Goal: Information Seeking & Learning: Learn about a topic

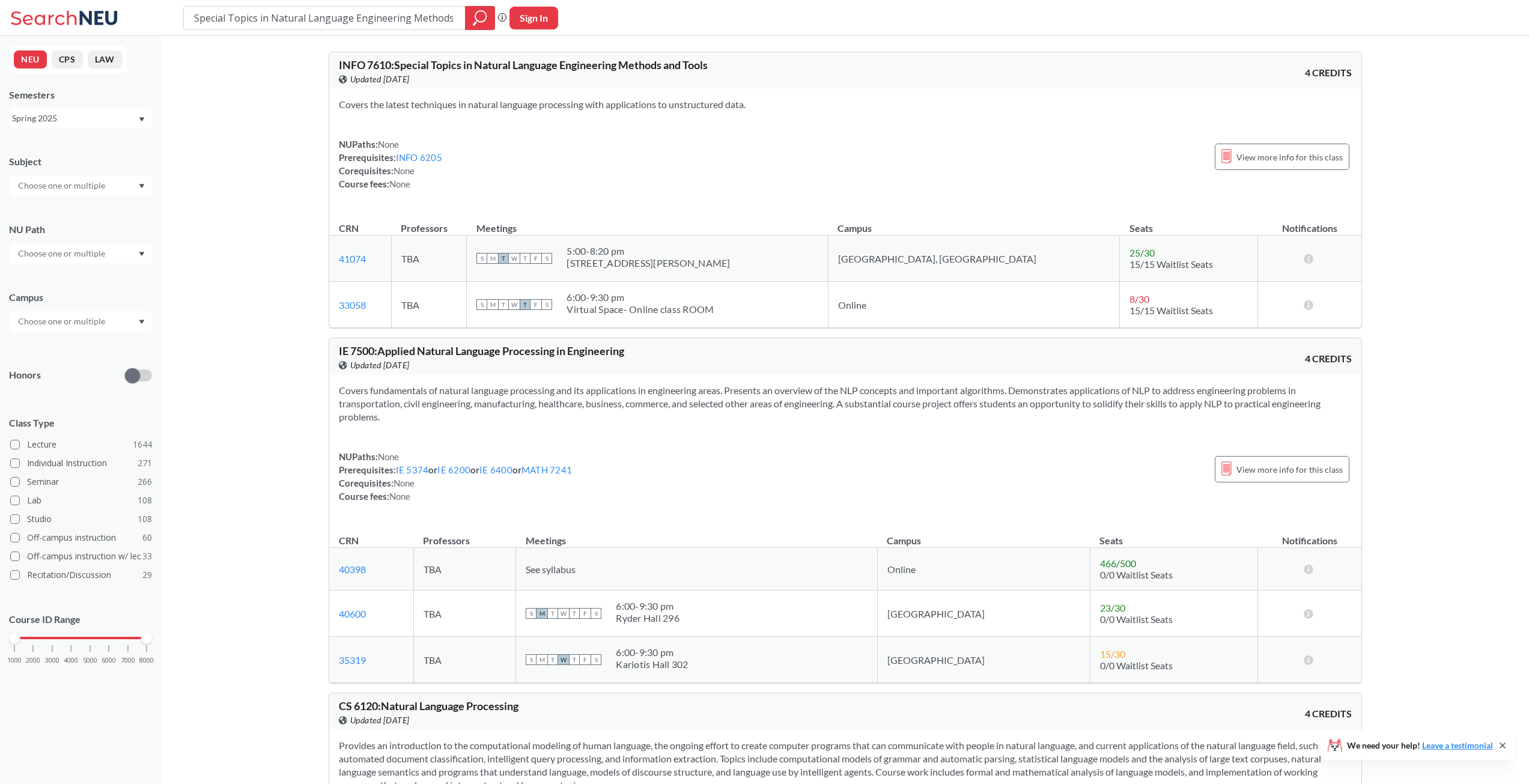
drag, startPoint x: 521, startPoint y: 108, endPoint x: 752, endPoint y: 100, distance: 231.1
click at [743, 100] on section "Covers the latest techniques in natural language processing with applications t…" at bounding box center [845, 104] width 1013 height 14
click at [788, 100] on section "Covers the latest techniques in natural language processing with applications t…" at bounding box center [845, 104] width 1013 height 14
drag, startPoint x: 899, startPoint y: 261, endPoint x: 992, endPoint y: 254, distance: 93.3
click at [992, 254] on tr "41074 View this section on Banner. TBA S M T W T F S 5:00 - 8:20 pm [STREET_ADD…" at bounding box center [845, 258] width 1032 height 46
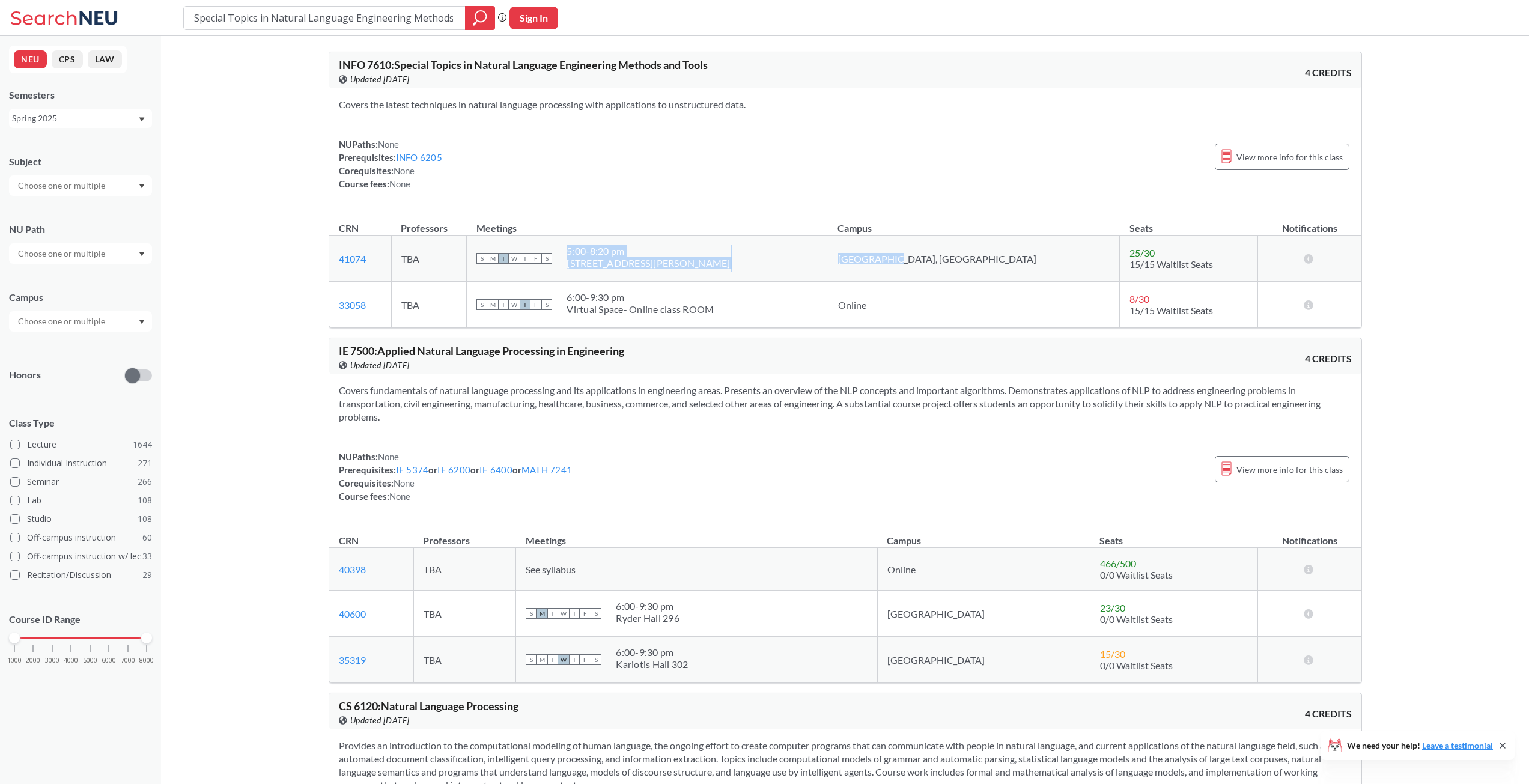
click at [998, 251] on td "[GEOGRAPHIC_DATA], [GEOGRAPHIC_DATA]" at bounding box center [973, 258] width 291 height 46
click at [1290, 161] on span "View more info for this class" at bounding box center [1289, 157] width 106 height 15
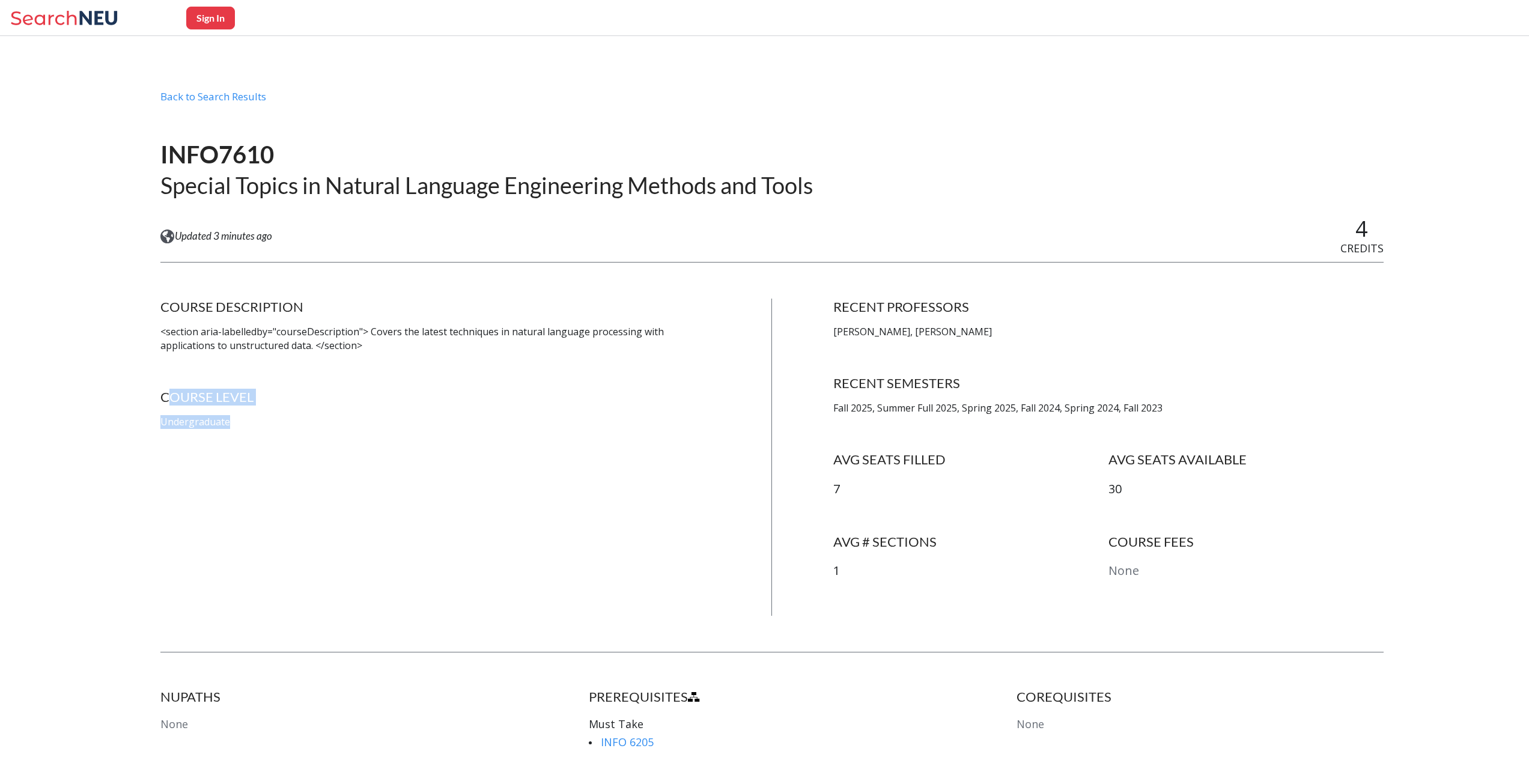
drag, startPoint x: 232, startPoint y: 392, endPoint x: 288, endPoint y: 419, distance: 62.2
click at [288, 419] on div "COURSE LEVEL Undergraduate" at bounding box center [435, 409] width 550 height 41
click at [288, 419] on p "Undergraduate" at bounding box center [435, 422] width 550 height 14
click at [345, 356] on div "COURSE DESCRIPTION <section aria-labelledby="courseDescription"> Covers the lat…" at bounding box center [435, 456] width 550 height 317
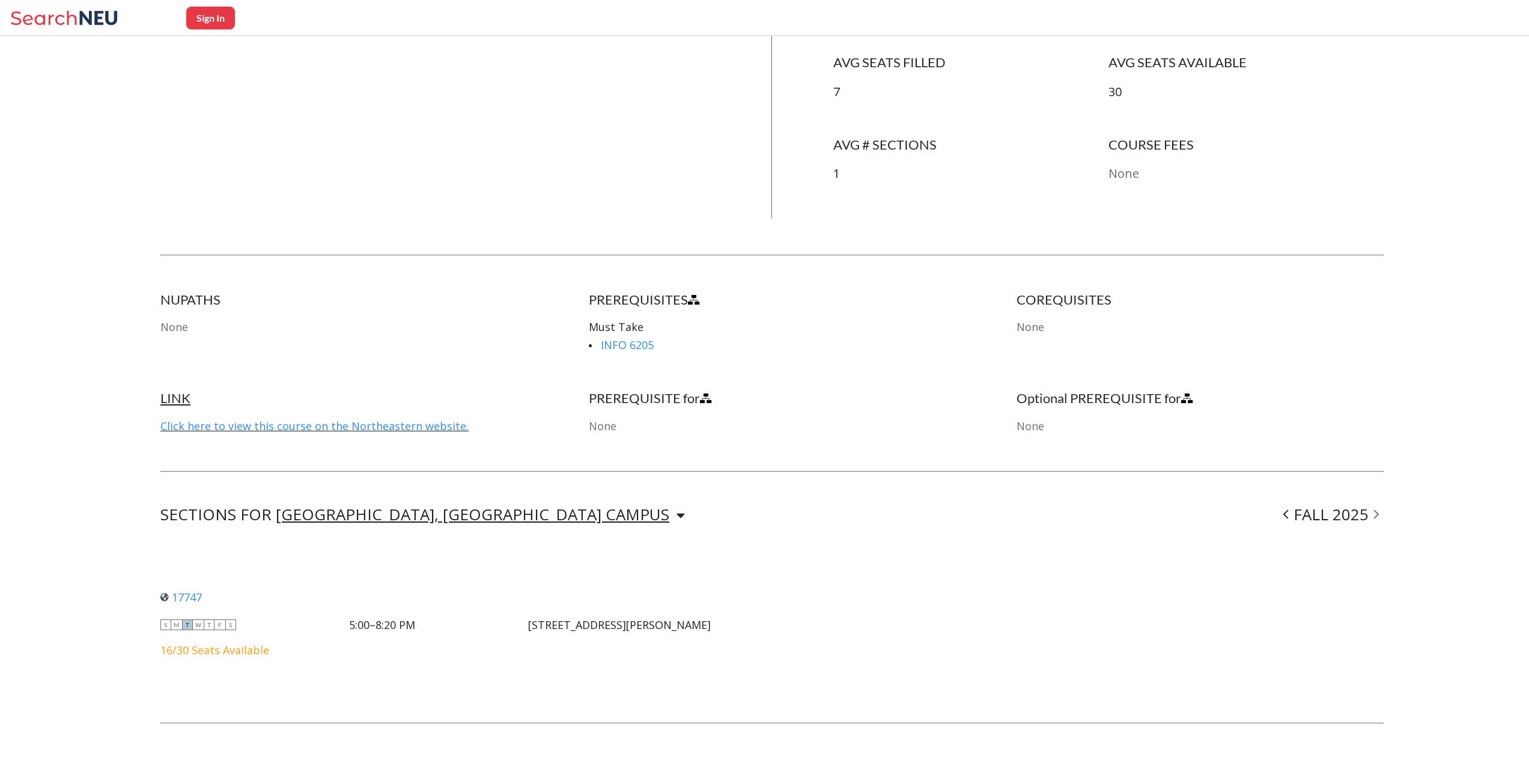
scroll to position [409, 0]
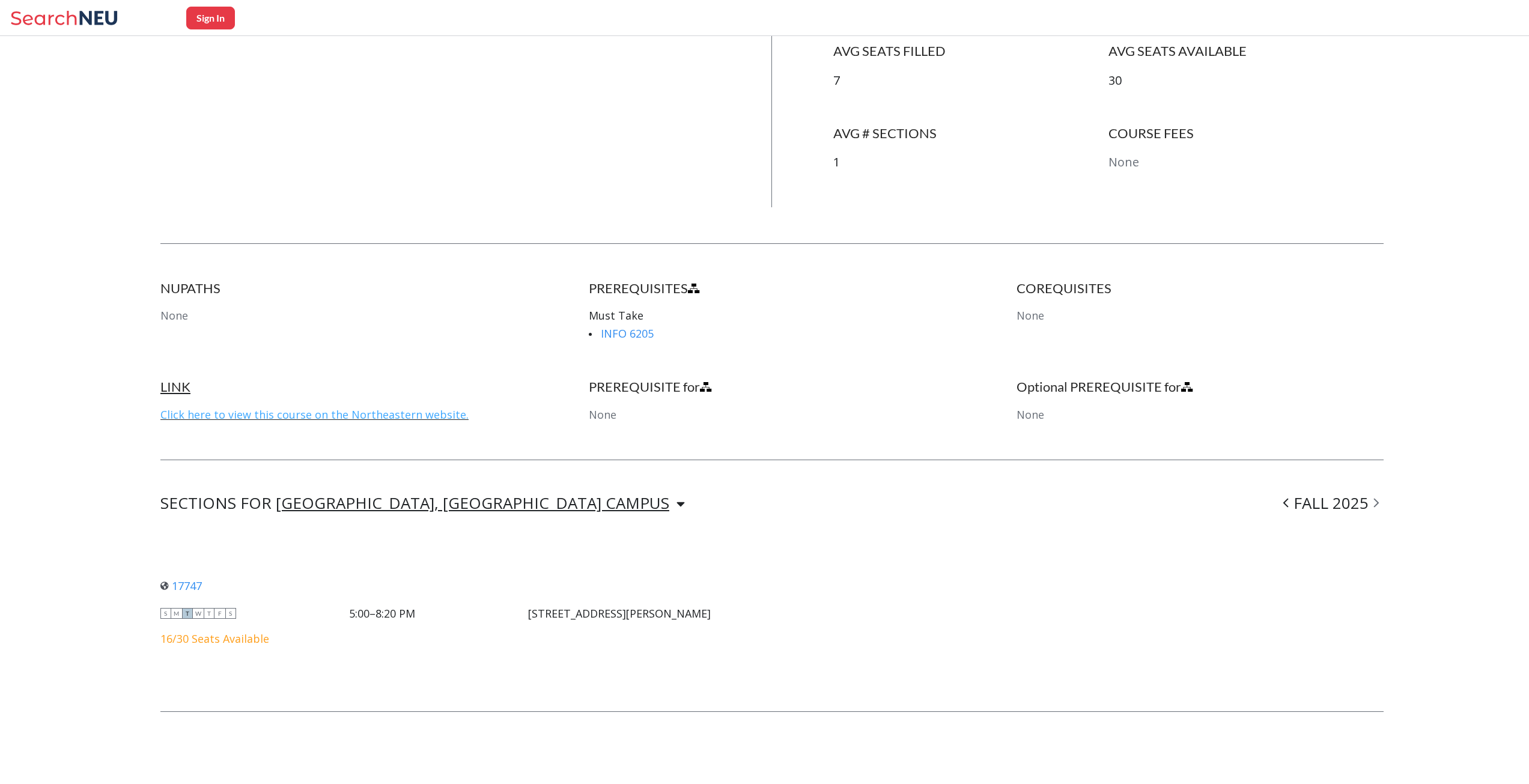
click at [355, 420] on link "Click here to view this course on the Northeastern website." at bounding box center [314, 414] width 308 height 14
